Goal: Transaction & Acquisition: Obtain resource

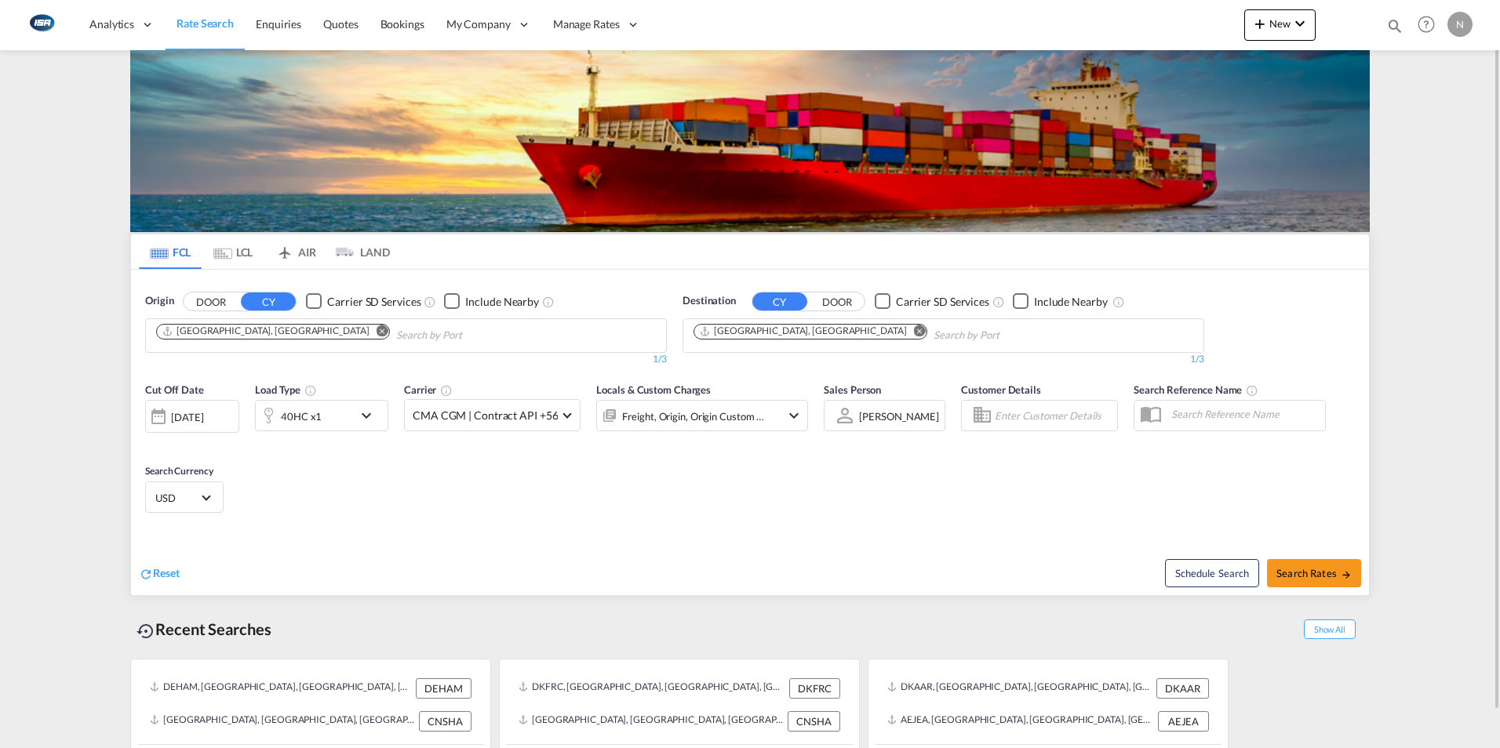
click at [226, 248] on md-icon "Use the left and right arrow keys to navigate between tabs" at bounding box center [222, 254] width 19 height 12
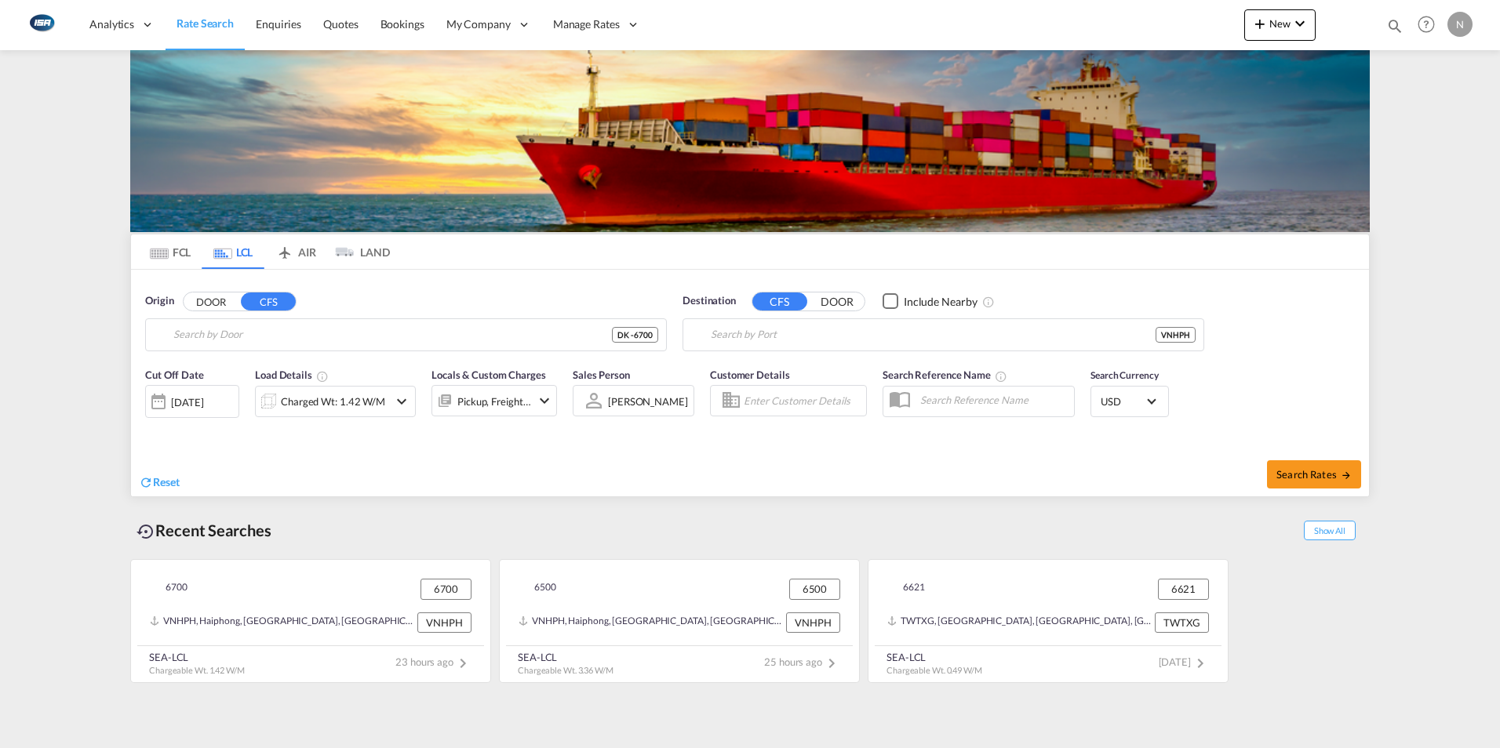
type input "DK-6700, [GEOGRAPHIC_DATA], Grundtvigs, Jerne, Treenigheds, [GEOGRAPHIC_DATA], …"
type input "Haiphong, VNHPH"
click at [213, 300] on button "DOOR" at bounding box center [211, 302] width 55 height 18
click at [193, 330] on input "DK-6700, [GEOGRAPHIC_DATA], Grundtvigs, Jerne, Treenigheds, [GEOGRAPHIC_DATA], …" at bounding box center [415, 335] width 485 height 24
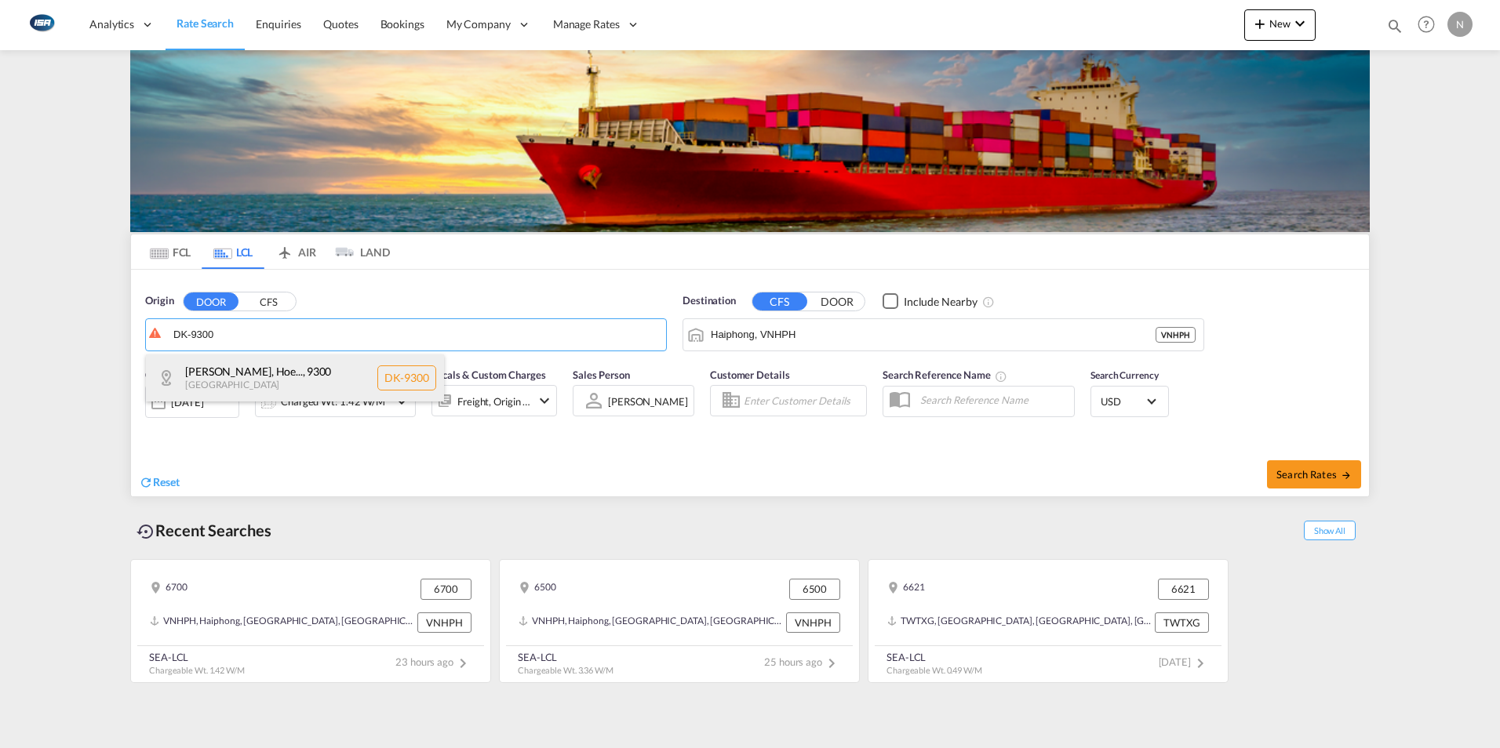
click at [217, 366] on div "Albæk-Lyngså, Hoe... , 9300 [GEOGRAPHIC_DATA] DK-9300" at bounding box center [295, 378] width 298 height 47
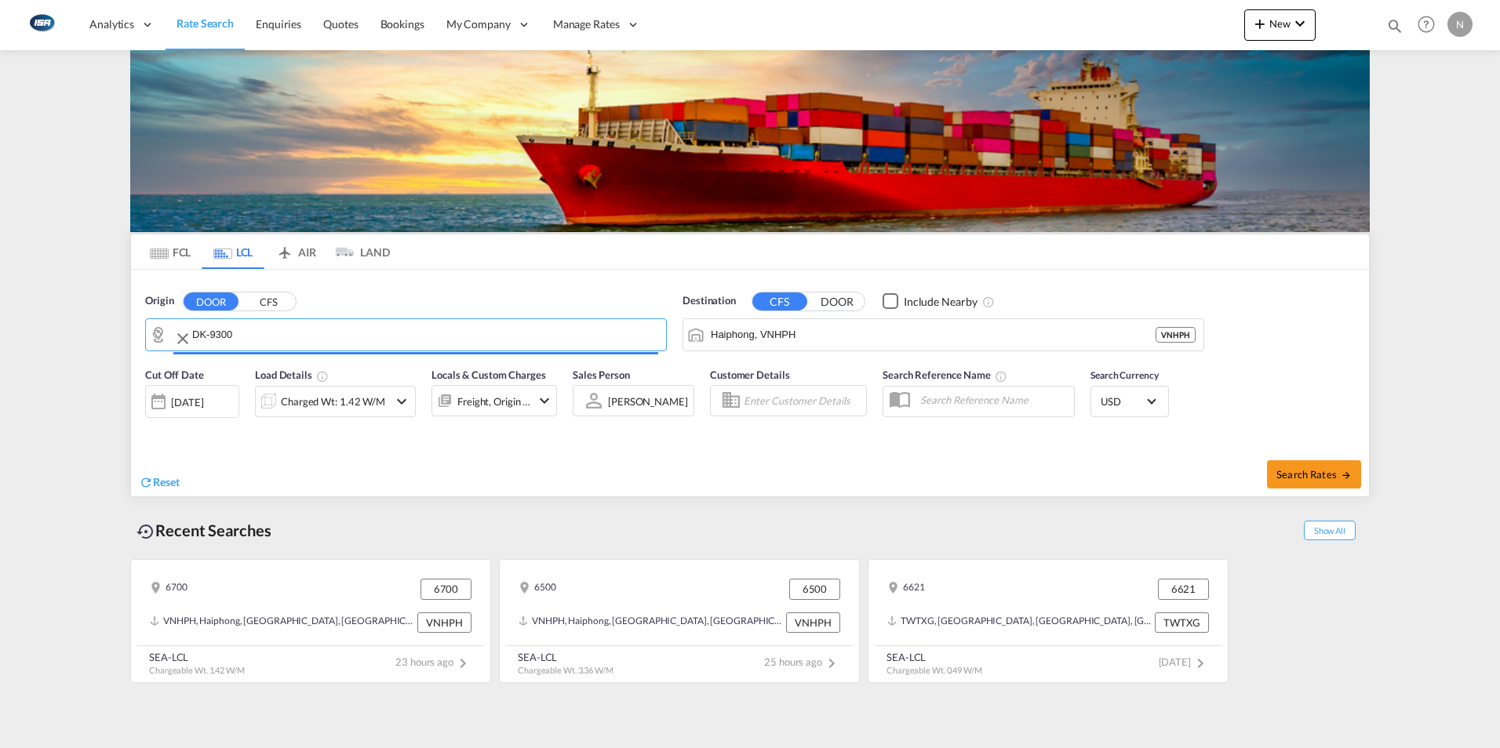
type input "DK-9300, [GEOGRAPHIC_DATA], [GEOGRAPHIC_DATA], [GEOGRAPHIC_DATA], [GEOGRAPHIC_D…"
click at [813, 344] on input "Haiphong, VNHPH" at bounding box center [933, 335] width 445 height 24
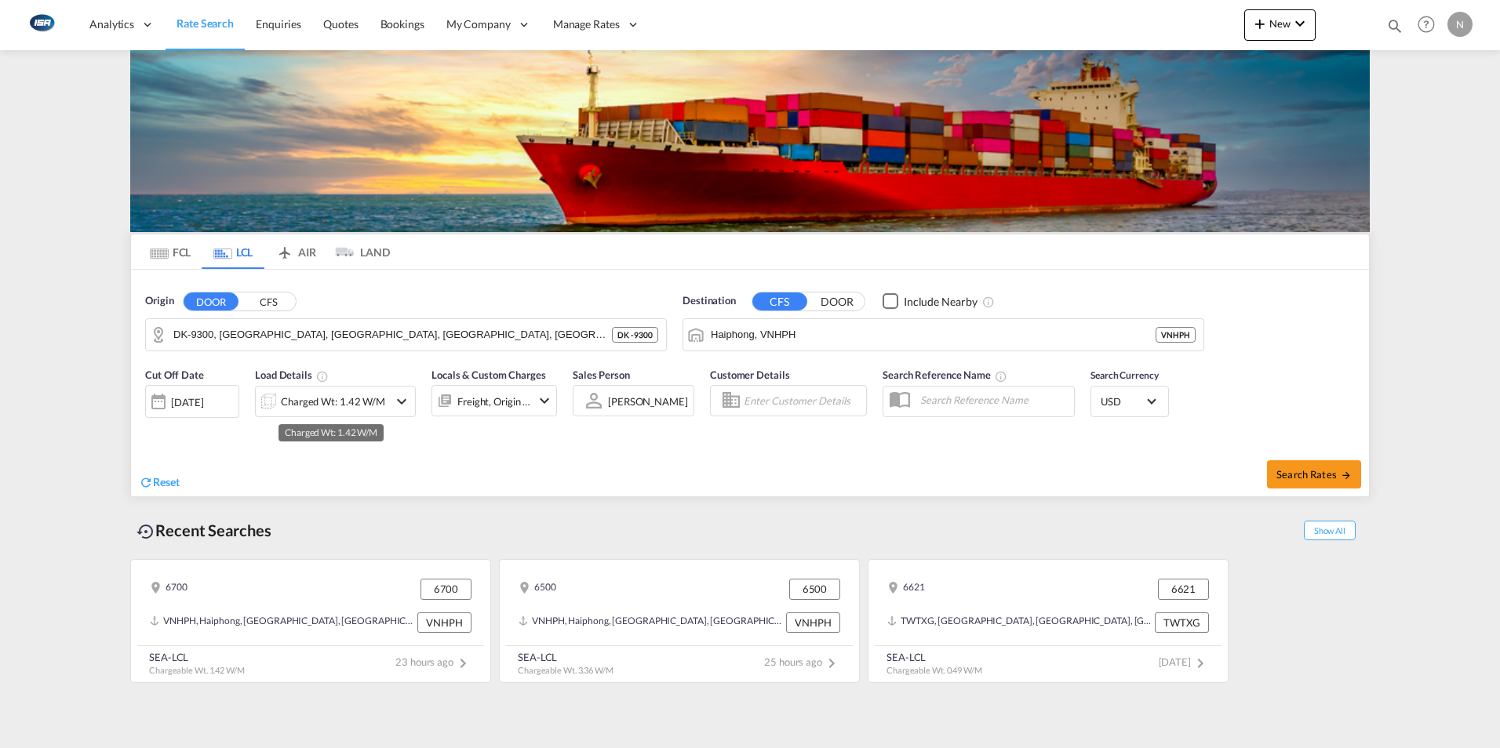
click at [335, 406] on div "Charged Wt: 1.42 W/M" at bounding box center [333, 402] width 104 height 22
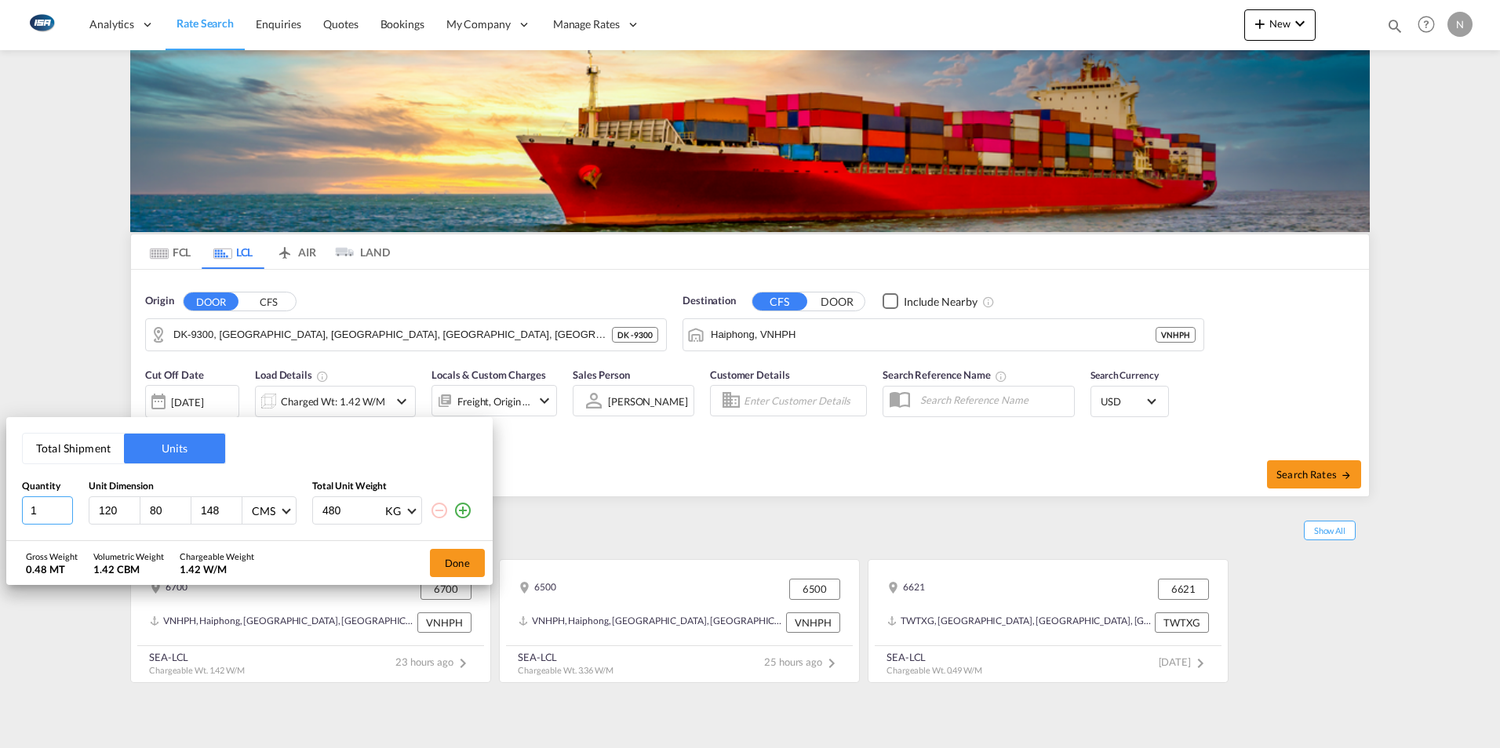
click at [38, 504] on input "1" at bounding box center [47, 511] width 51 height 28
type input "2"
type input "35"
type input "531"
click at [471, 556] on button "Done" at bounding box center [457, 563] width 55 height 28
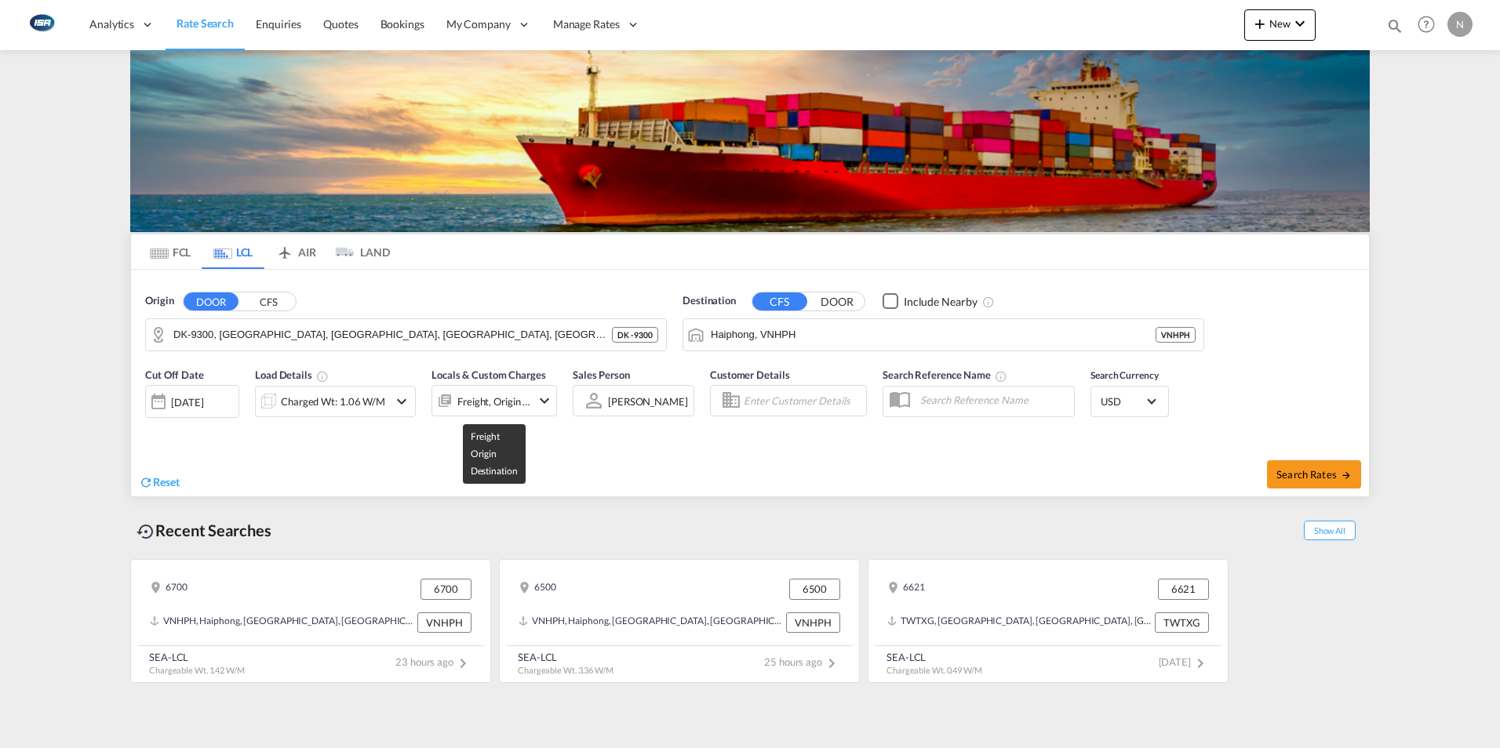
click at [487, 397] on div "Freight, Origin +1" at bounding box center [494, 402] width 74 height 22
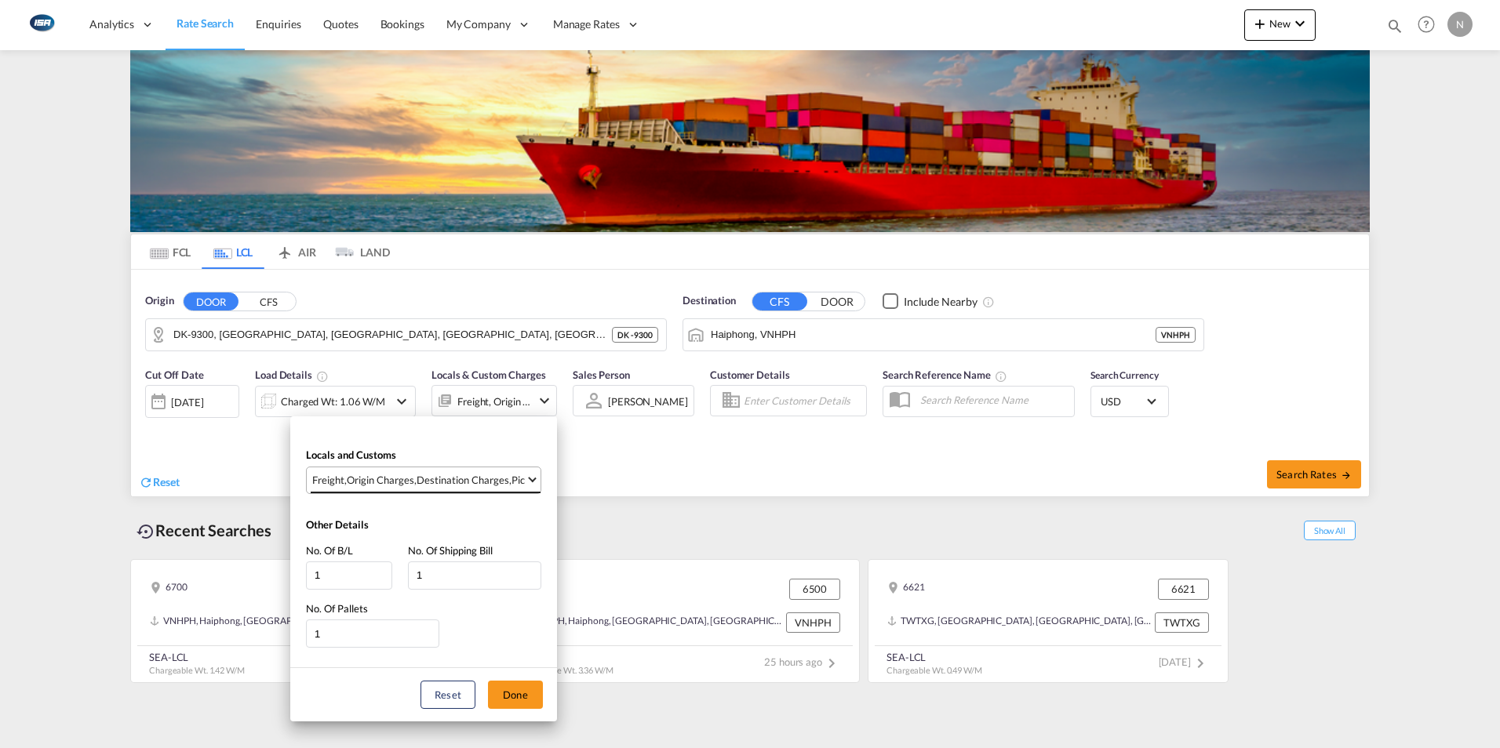
click at [532, 490] on md-select-value "Freight , Origin Charges , Destination Charges , Pickup Charges" at bounding box center [426, 481] width 230 height 26
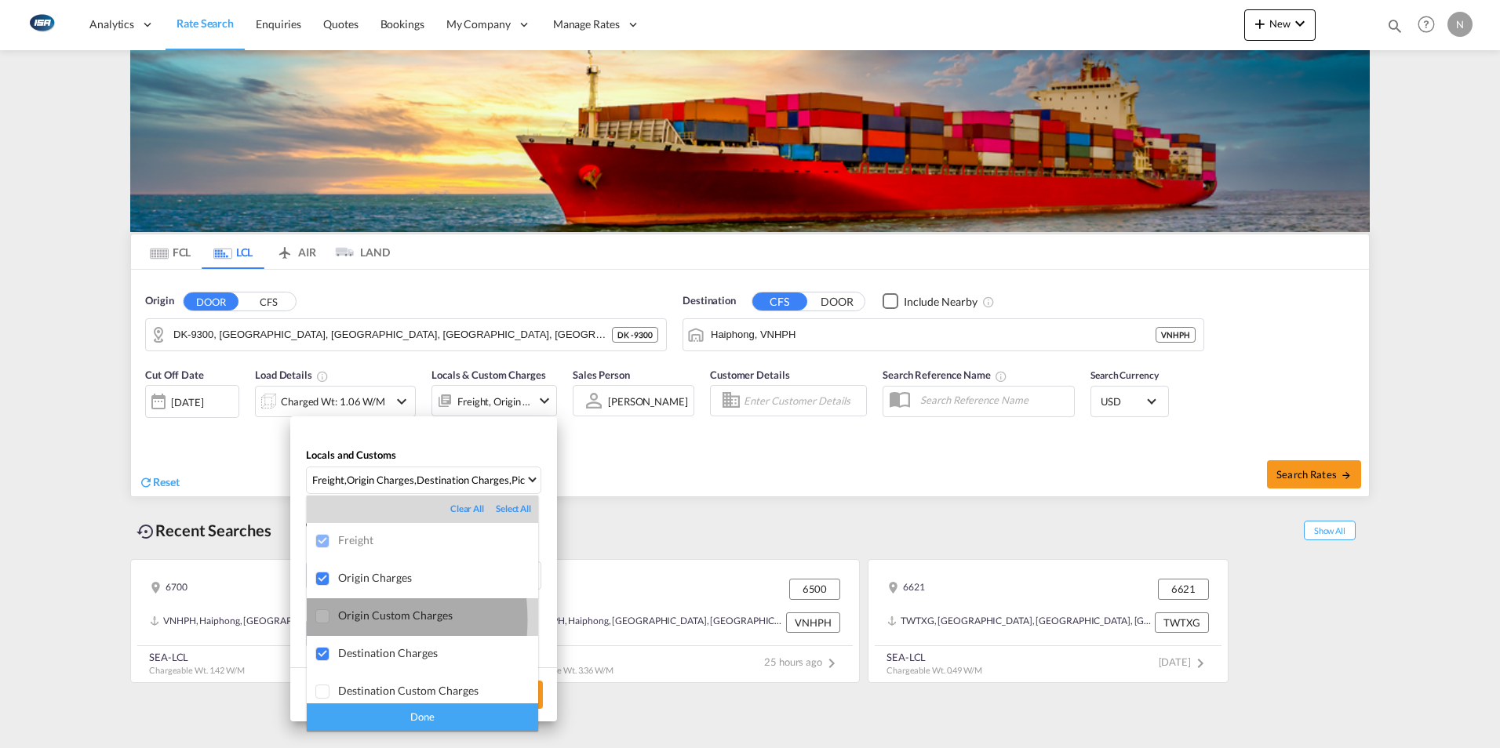
click at [331, 620] on div at bounding box center [323, 618] width 16 height 16
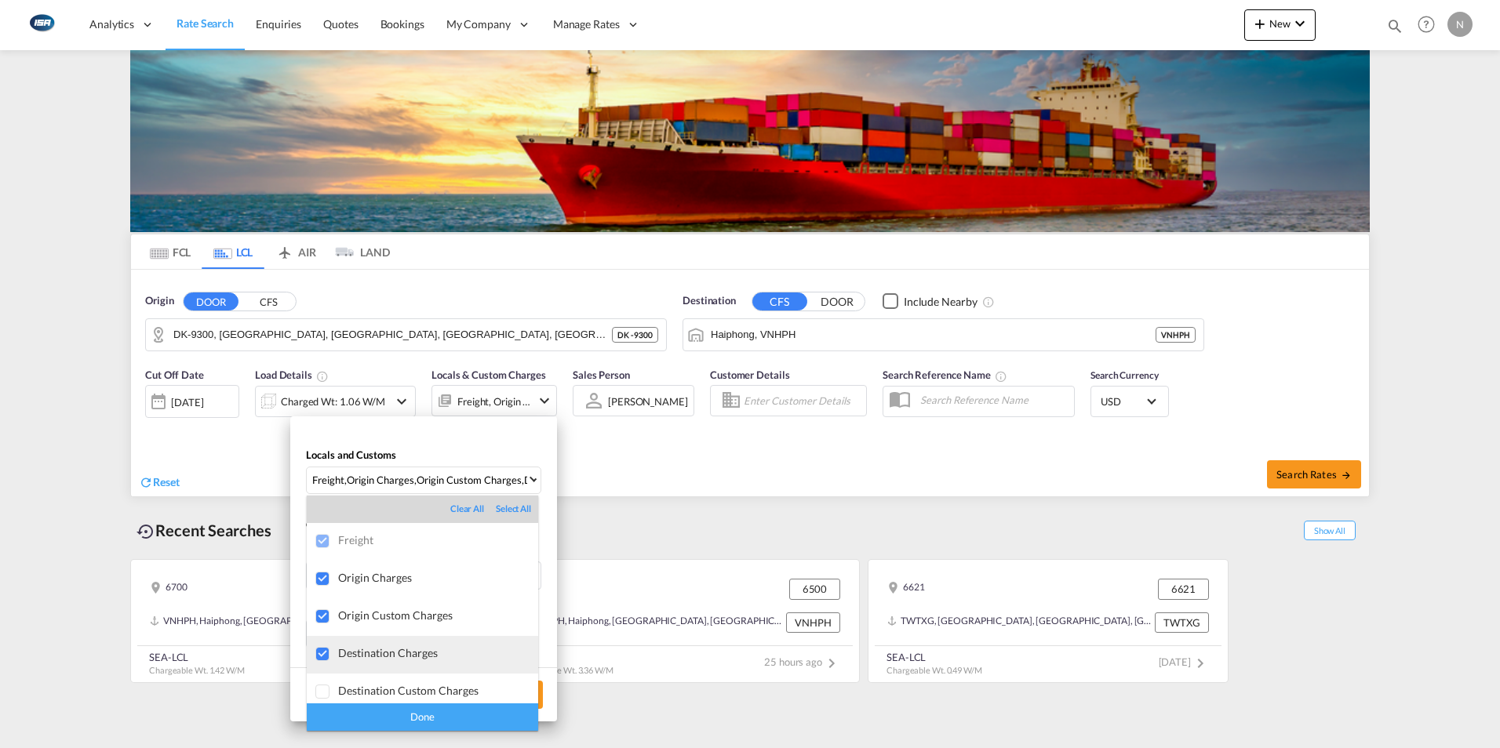
click at [324, 651] on div at bounding box center [323, 655] width 16 height 16
click at [401, 721] on div "Done" at bounding box center [422, 717] width 231 height 27
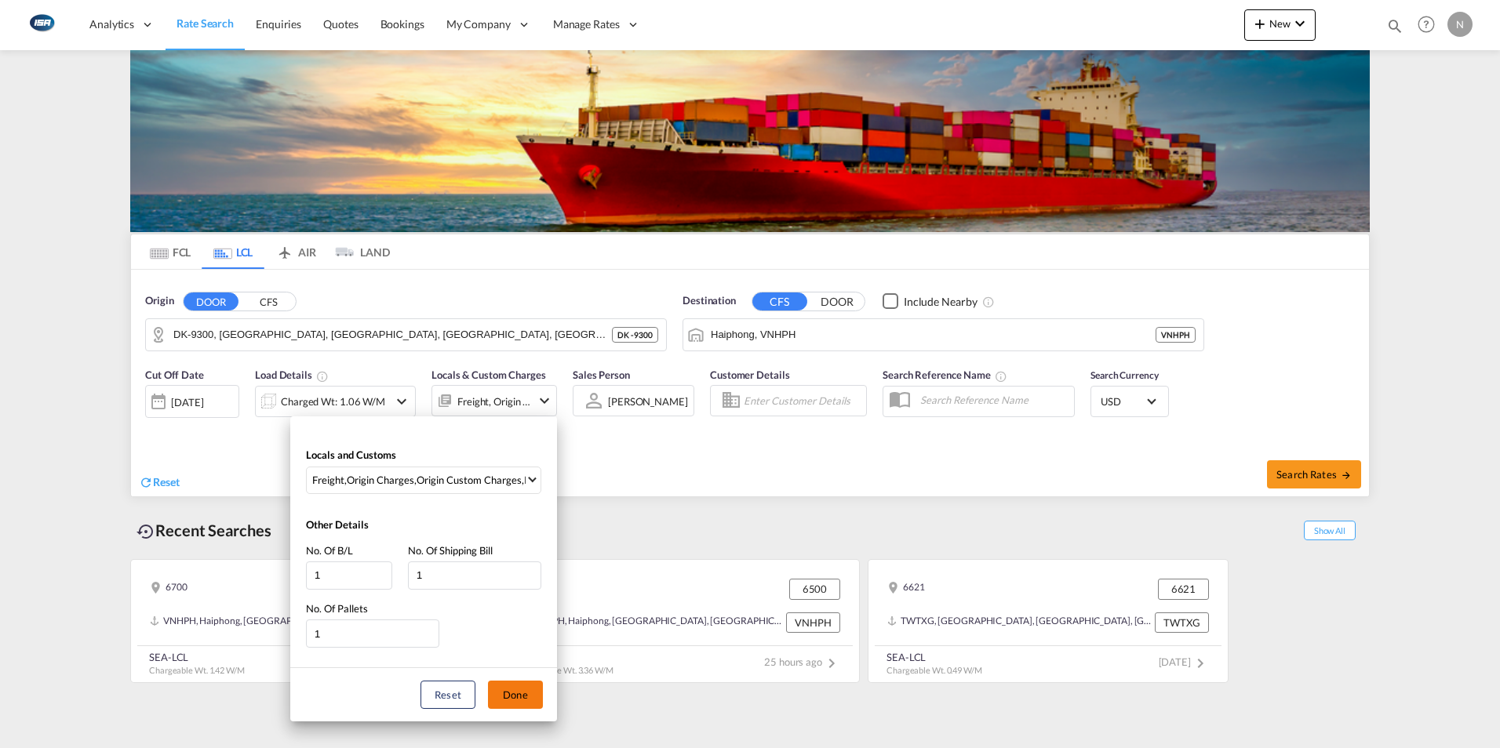
click at [511, 699] on button "Done" at bounding box center [515, 695] width 55 height 28
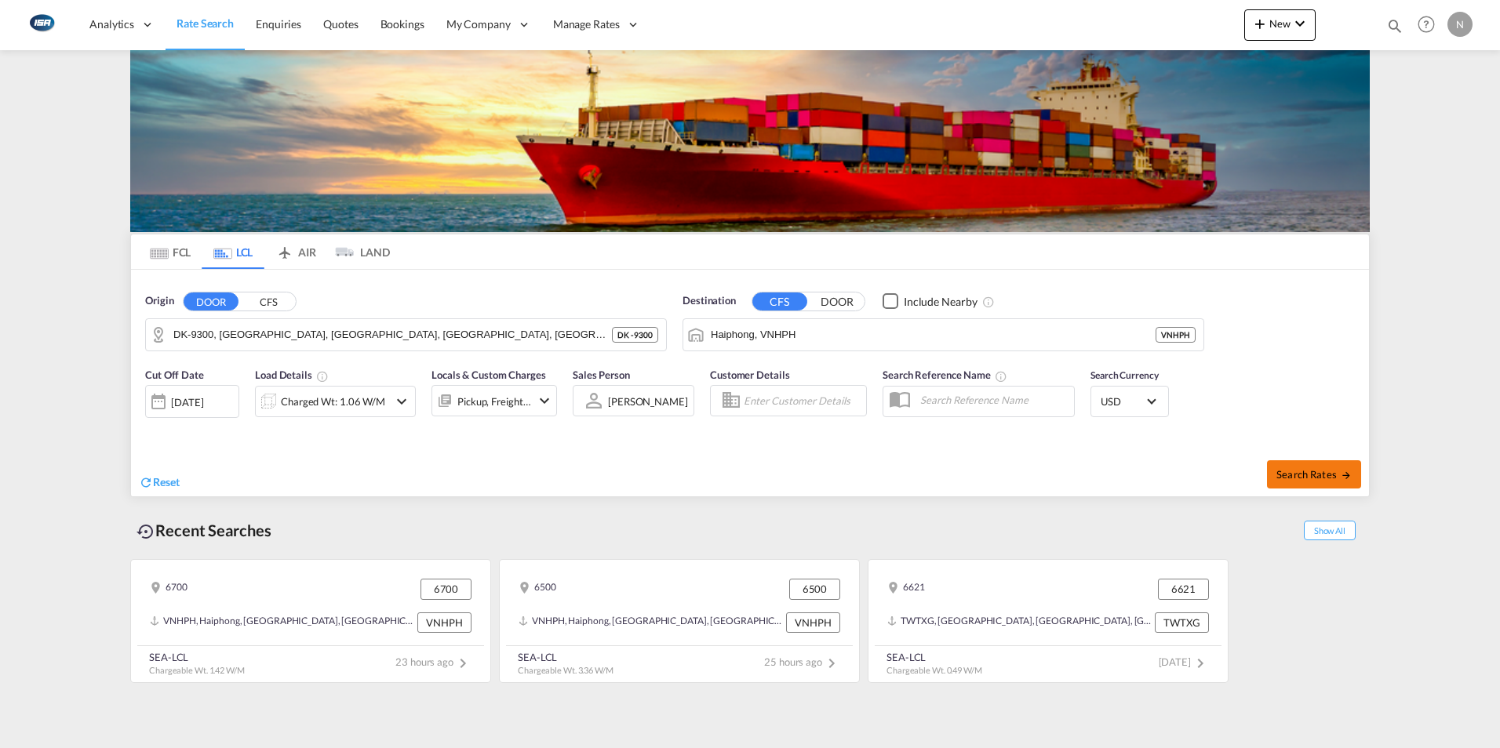
click at [1300, 473] on span "Search Rates" at bounding box center [1313, 474] width 75 height 13
type input "9300 to VNHPH / [DATE]"
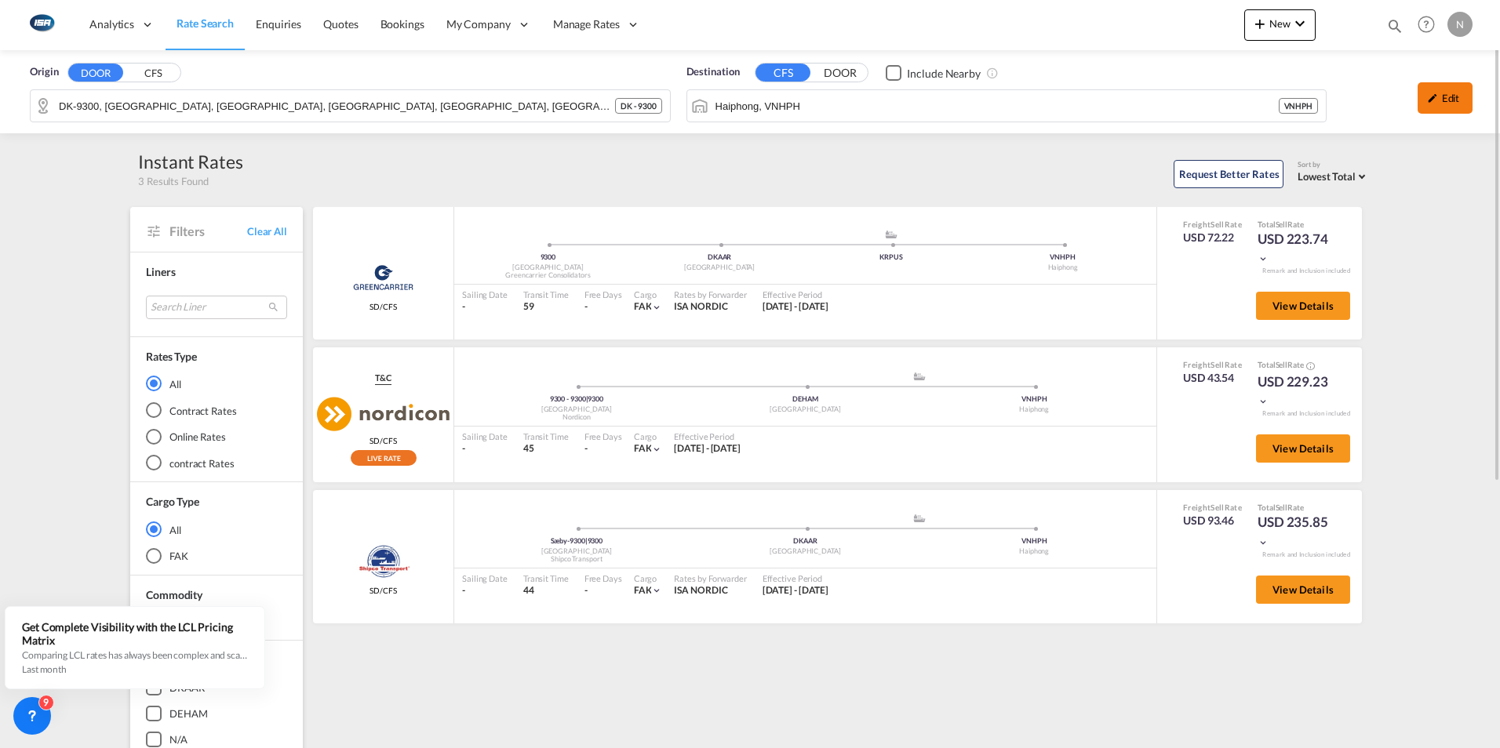
click at [1448, 93] on div "Edit" at bounding box center [1445, 97] width 55 height 31
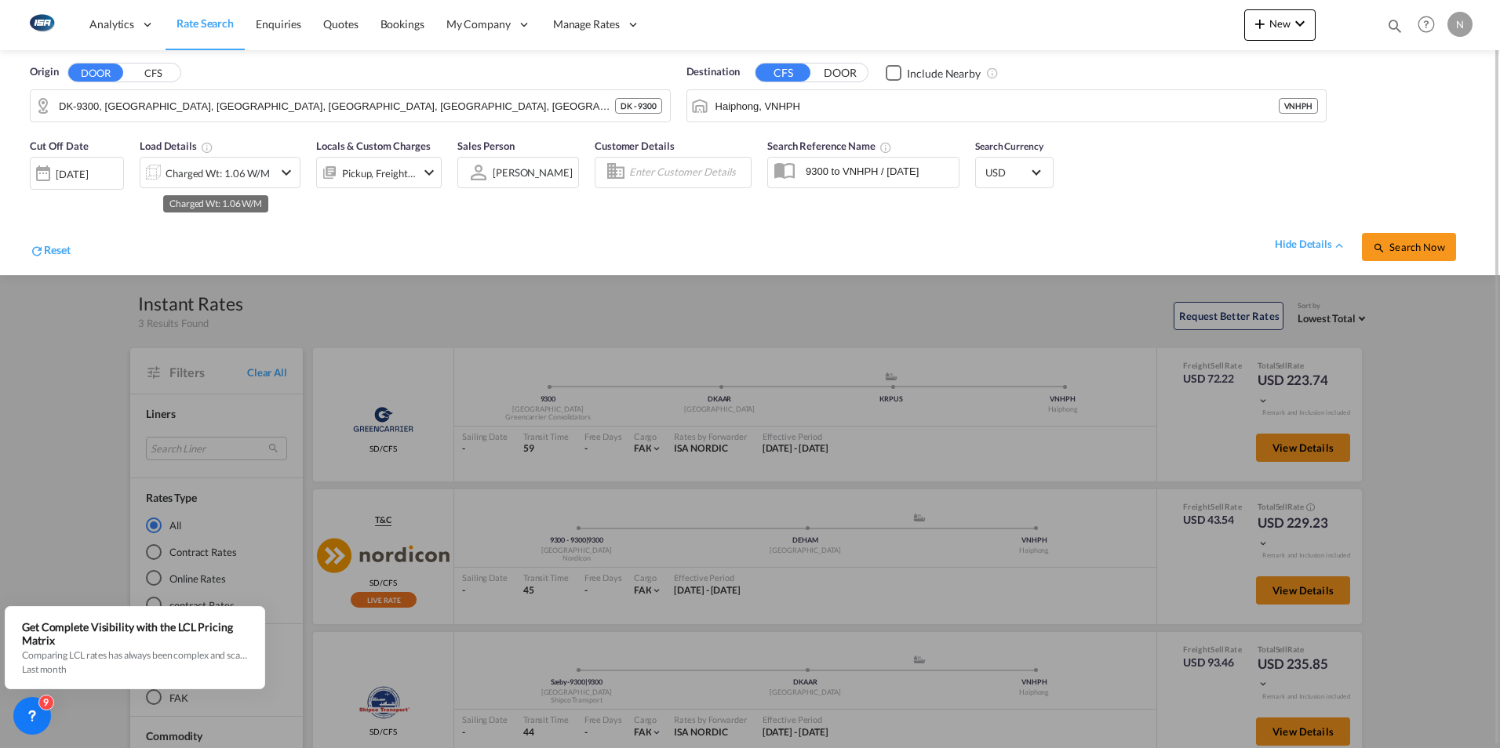
click at [235, 169] on div "Charged Wt: 1.06 W/M" at bounding box center [218, 173] width 104 height 22
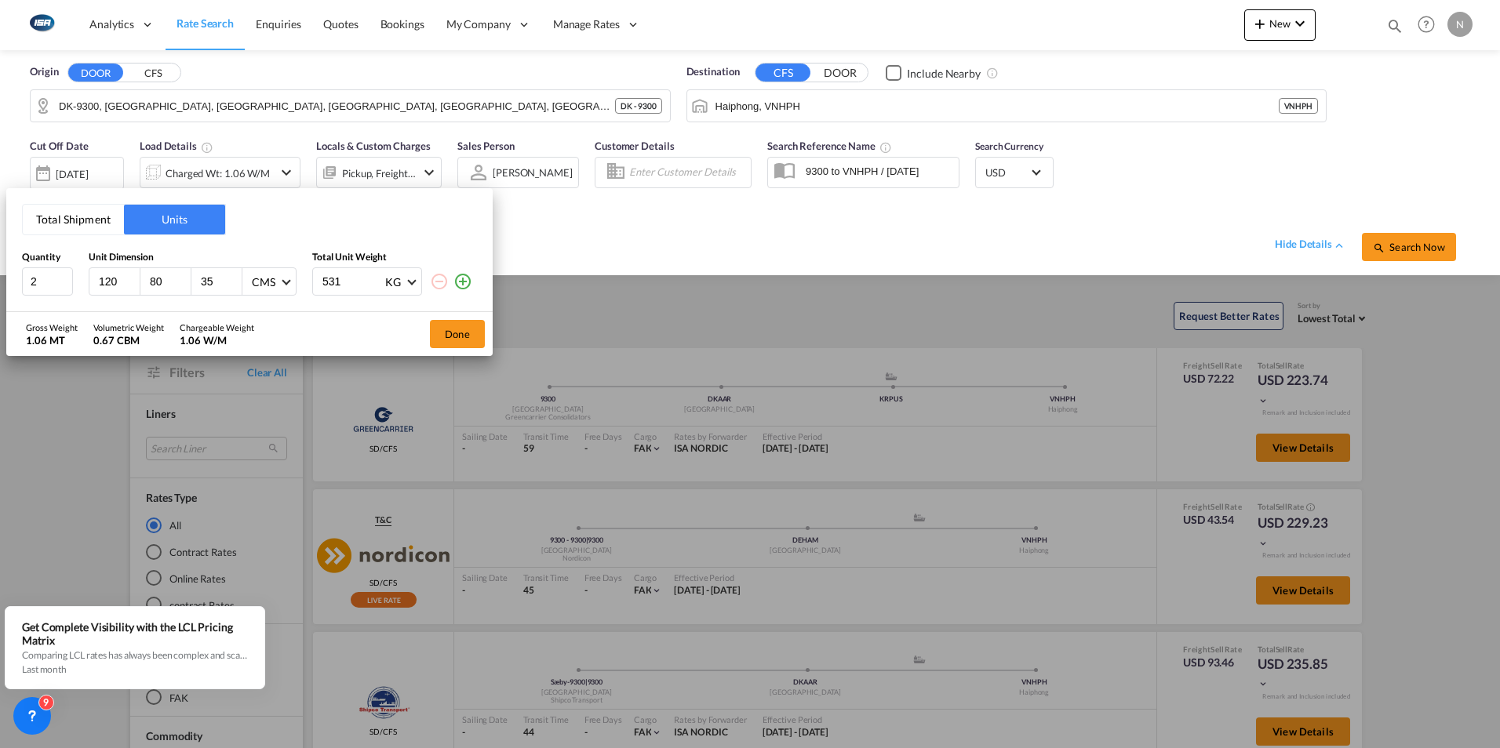
click at [360, 283] on input "531" at bounding box center [352, 281] width 63 height 27
type input "5"
click at [46, 285] on input "2" at bounding box center [47, 282] width 51 height 28
click at [64, 219] on button "Total Shipment" at bounding box center [73, 220] width 101 height 30
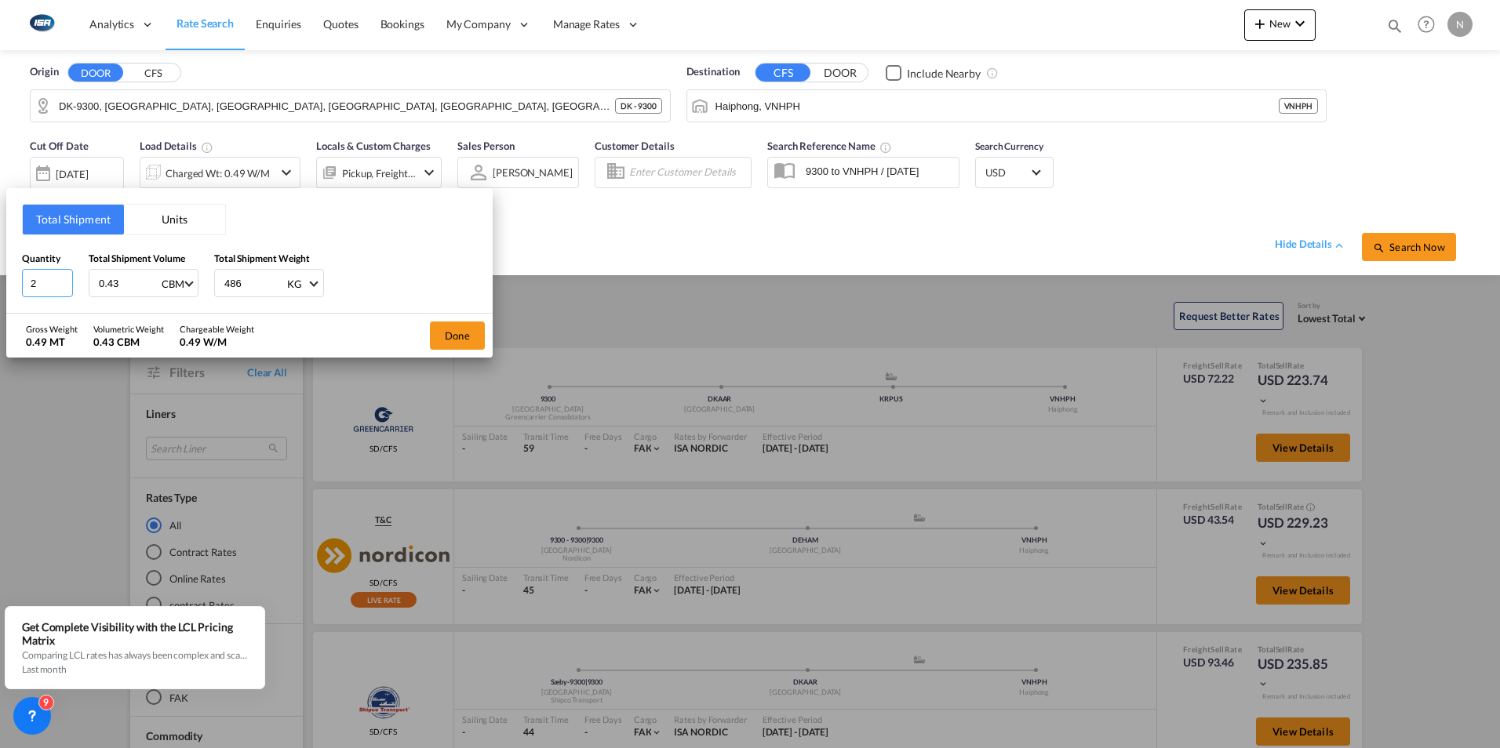
click at [35, 279] on input "2" at bounding box center [47, 283] width 51 height 28
type input "1"
type input "531"
type input "0.67"
click at [469, 333] on button "Done" at bounding box center [457, 336] width 55 height 28
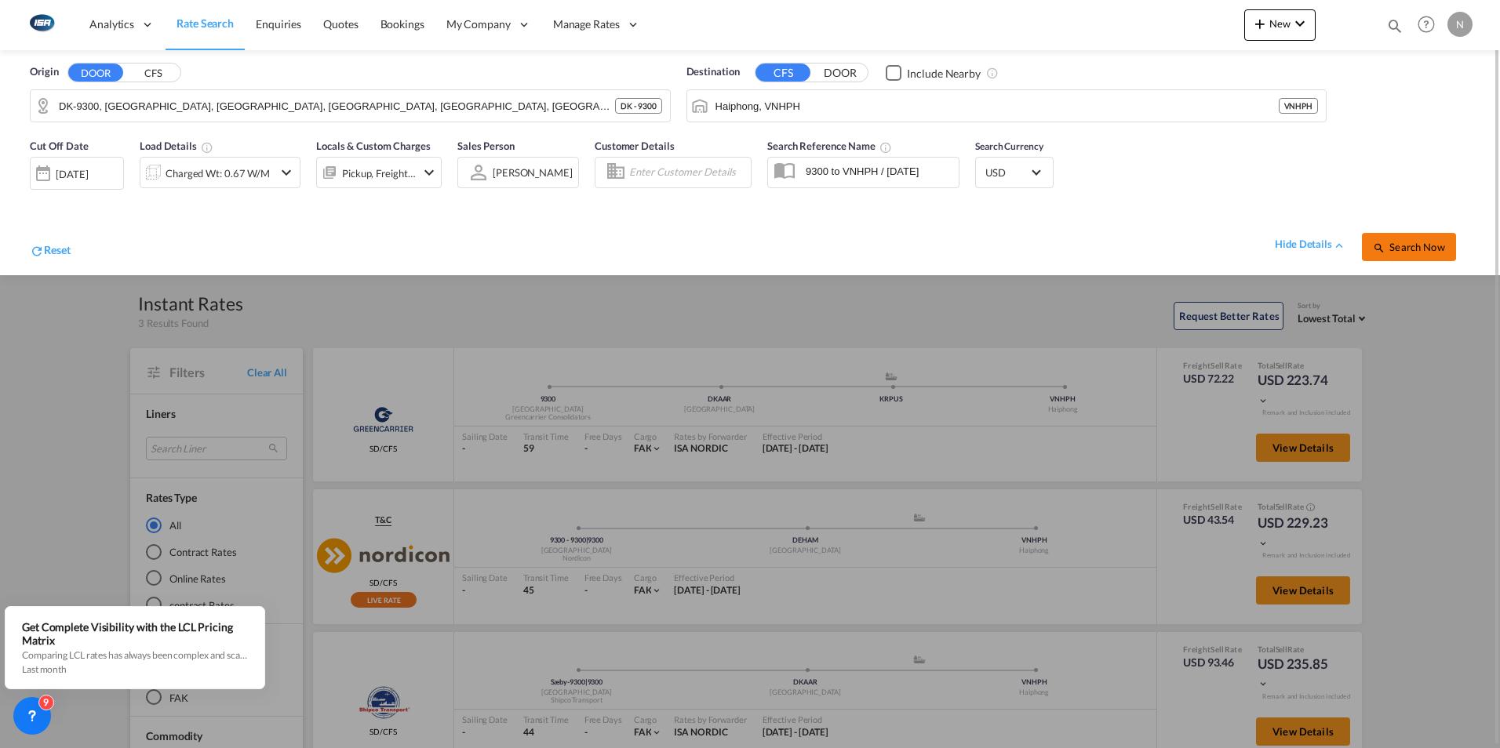
click at [1417, 248] on span "Search Now" at bounding box center [1408, 247] width 71 height 13
